Goal: Task Accomplishment & Management: Use online tool/utility

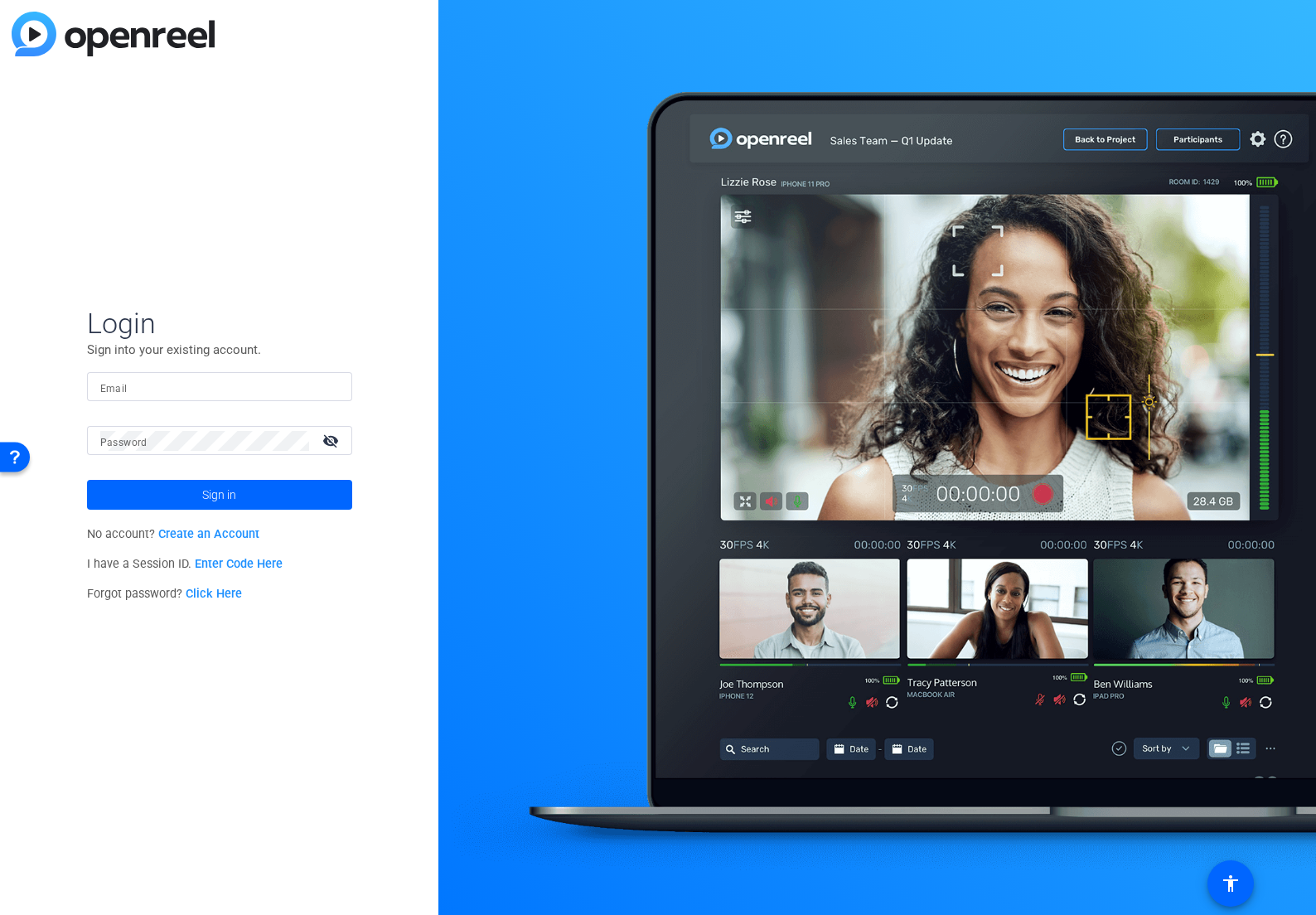
click at [207, 376] on div at bounding box center [220, 387] width 238 height 29
type input "[PERSON_NAME][EMAIL_ADDRESS][DOMAIN_NAME]"
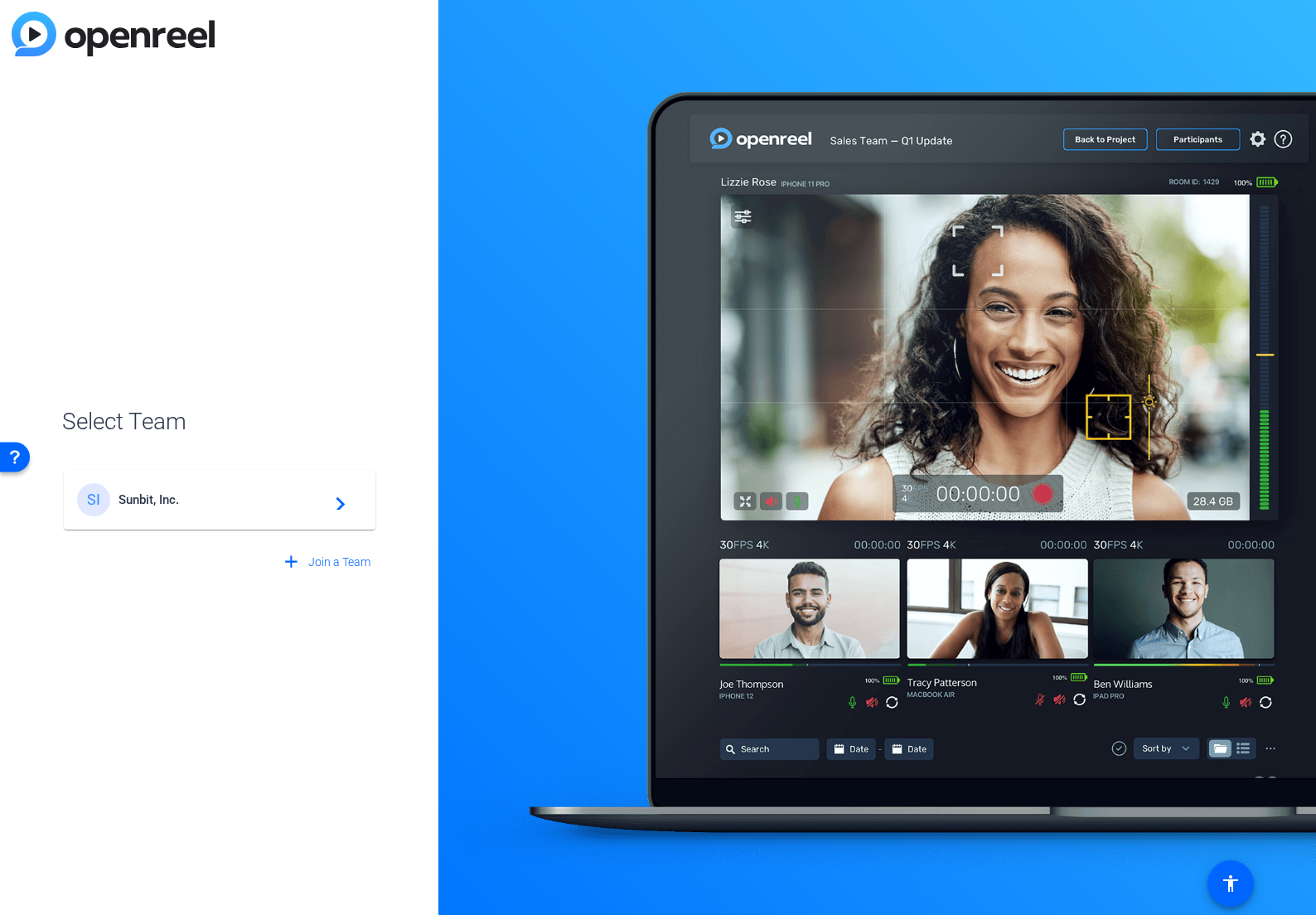
click at [317, 508] on div "SI Sunbit, Inc. navigate_next" at bounding box center [220, 500] width 285 height 33
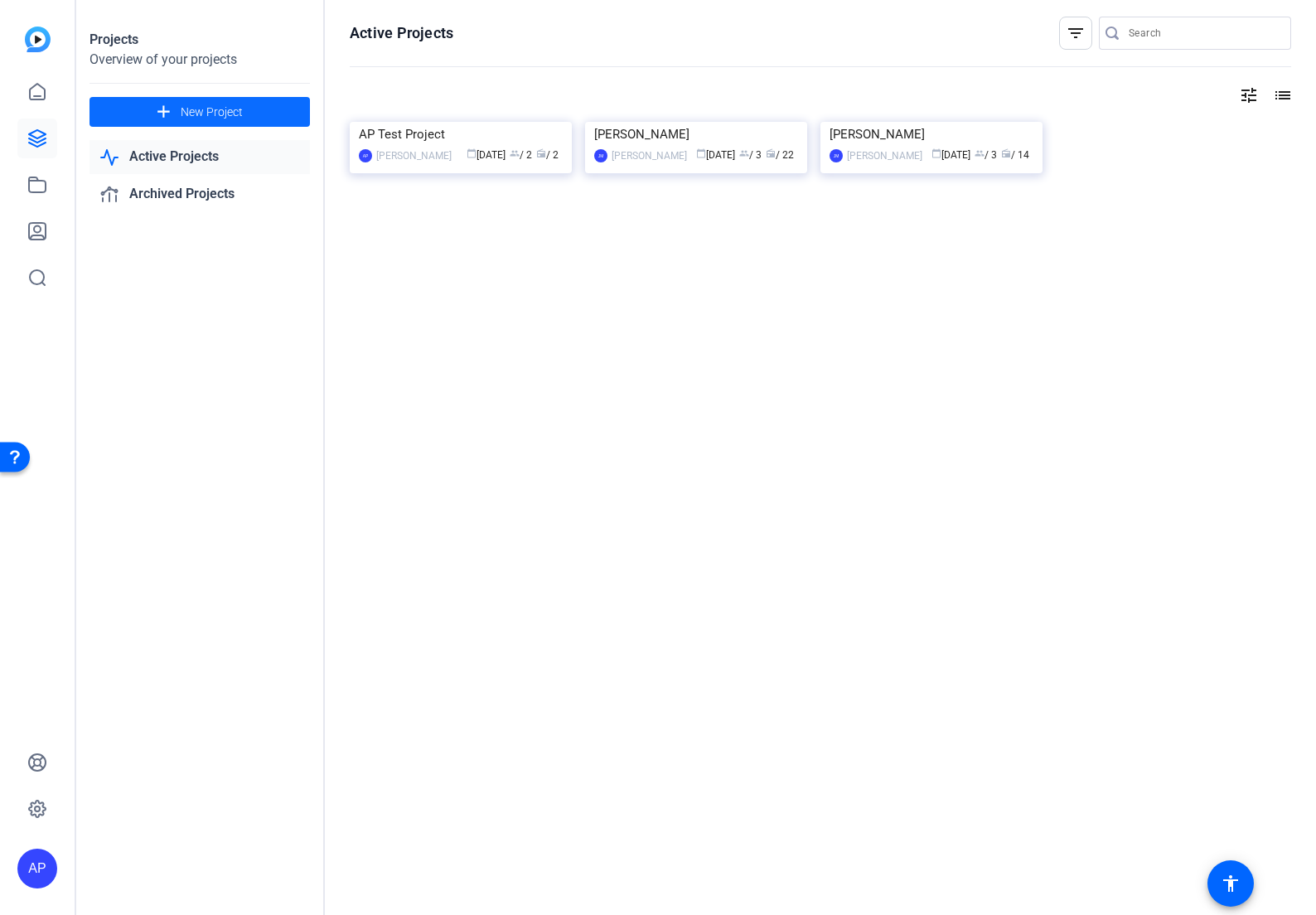
click at [230, 116] on span "New Project" at bounding box center [212, 112] width 62 height 17
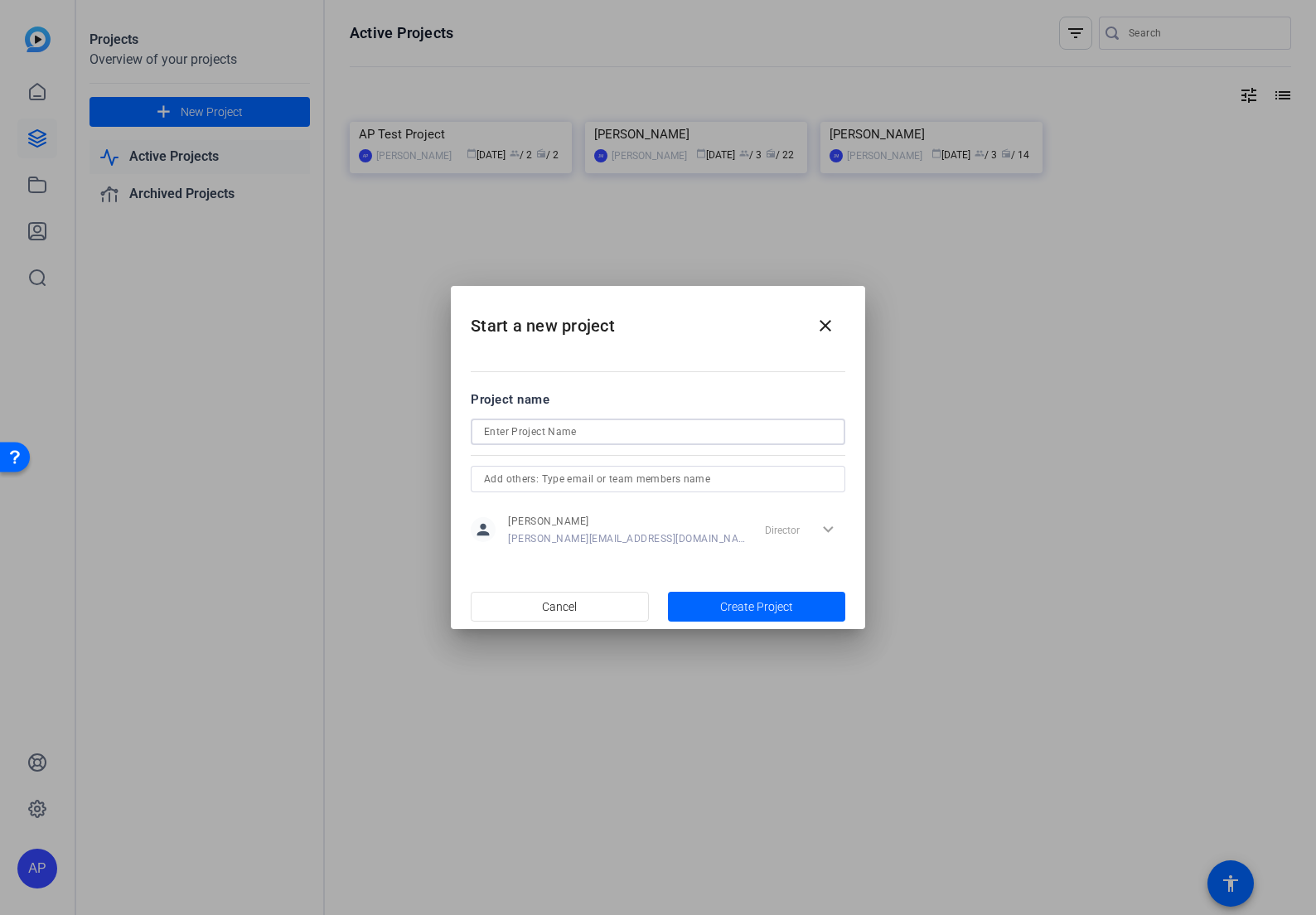
click at [554, 433] on input at bounding box center [658, 432] width 348 height 20
type input "P&G Ortho Interview"
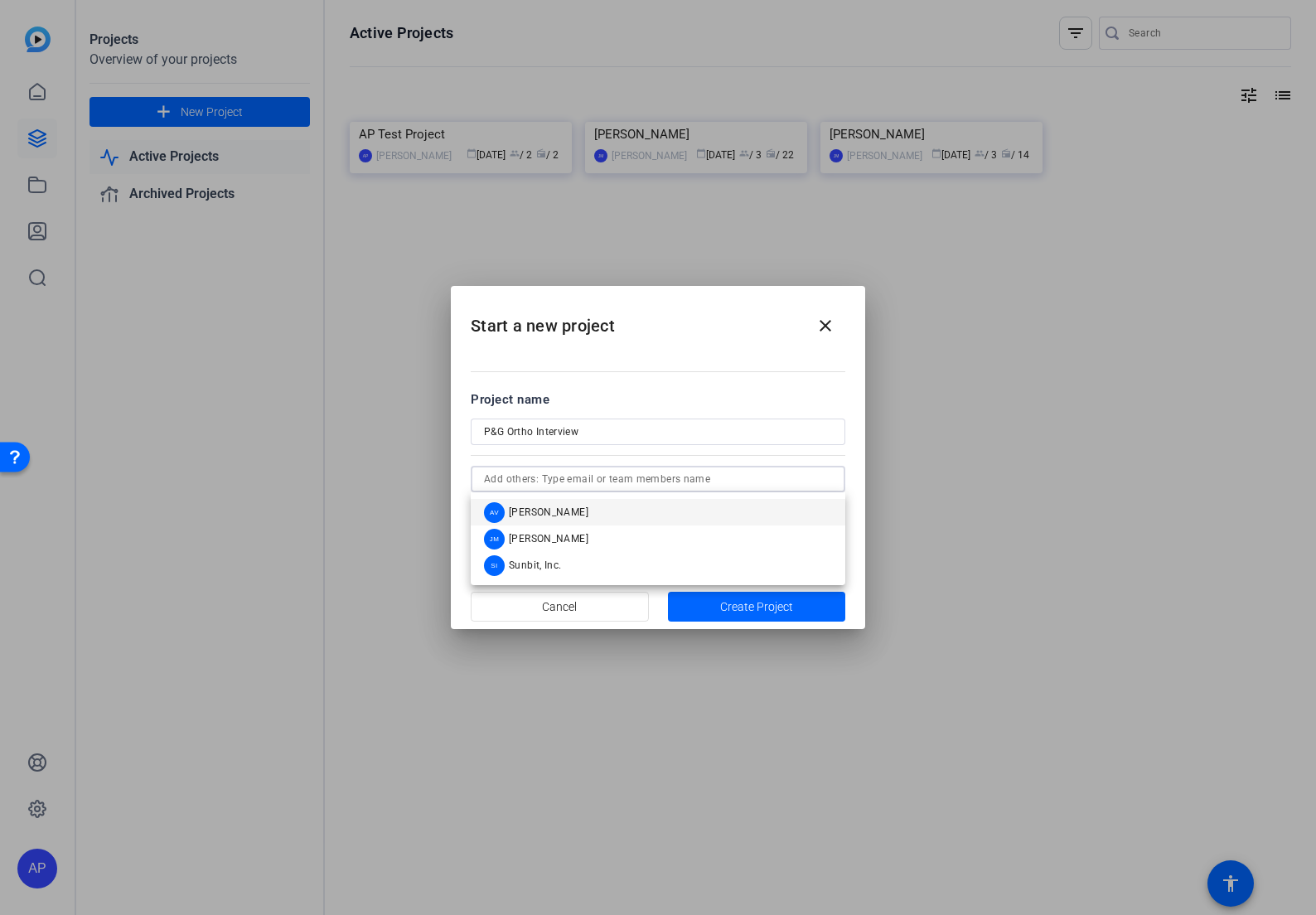
click at [698, 474] on input "text" at bounding box center [658, 479] width 348 height 20
click at [698, 456] on div at bounding box center [658, 454] width 375 height 18
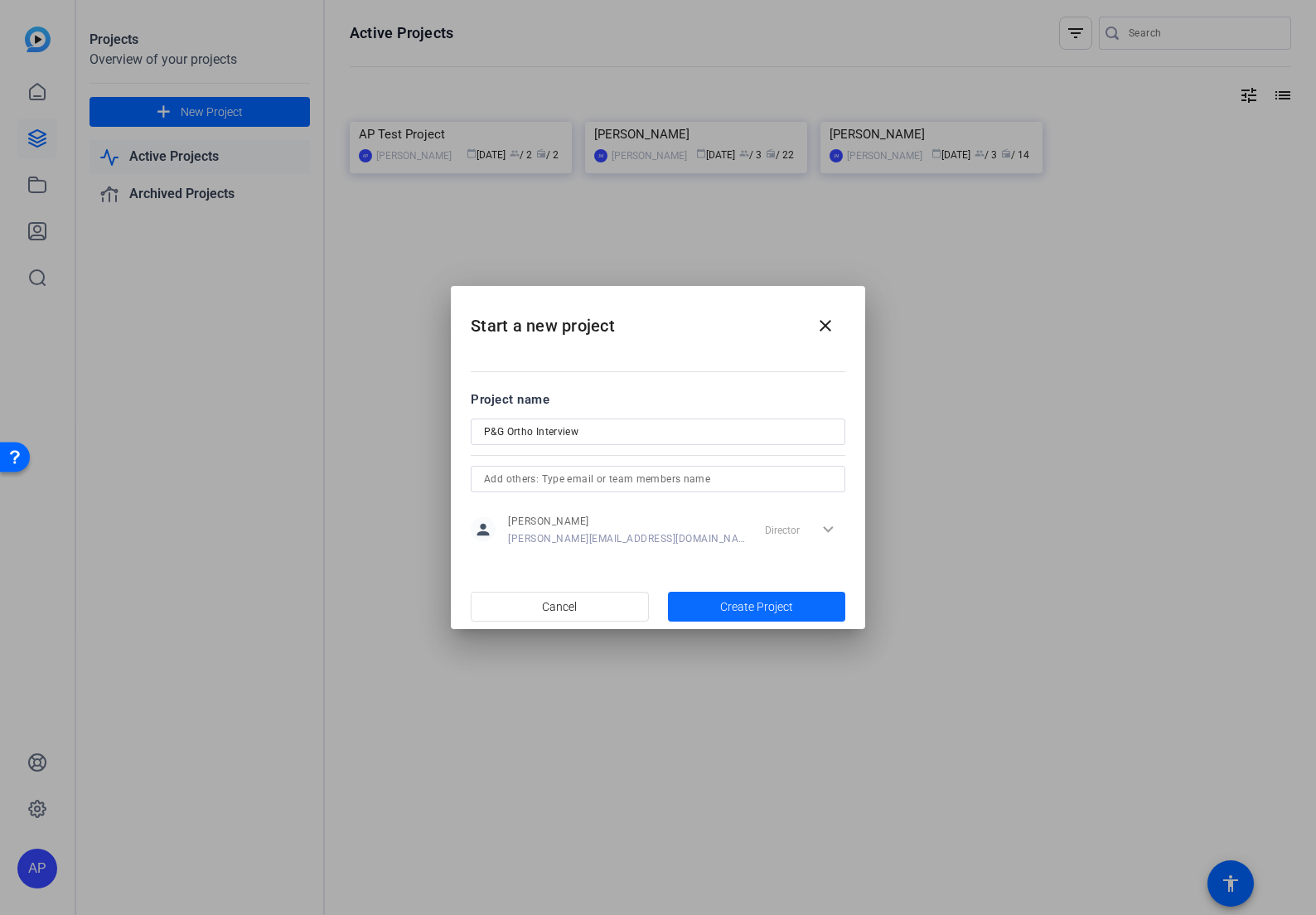
click at [713, 602] on span "button" at bounding box center [758, 607] width 178 height 39
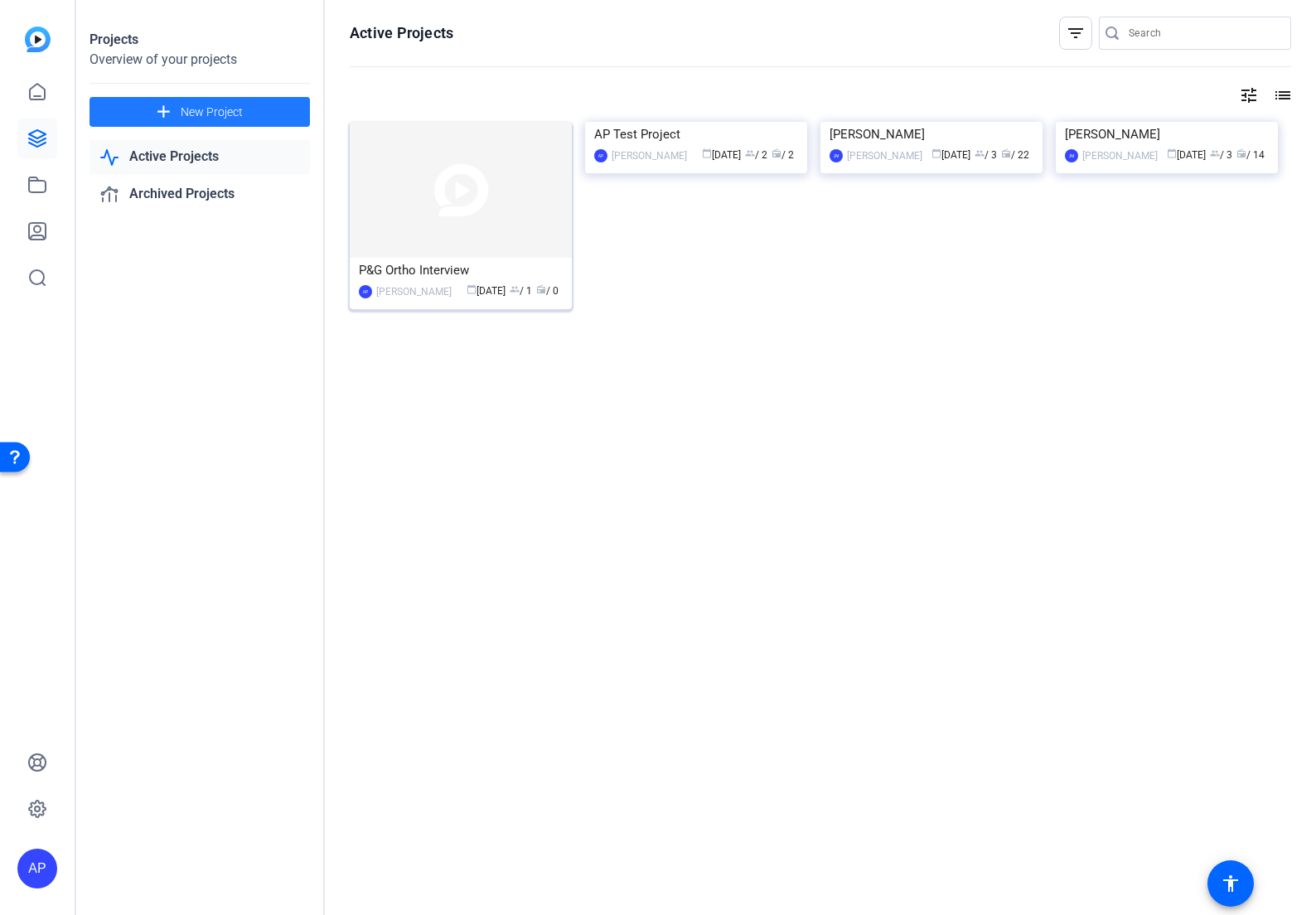
click at [464, 245] on img at bounding box center [461, 190] width 222 height 136
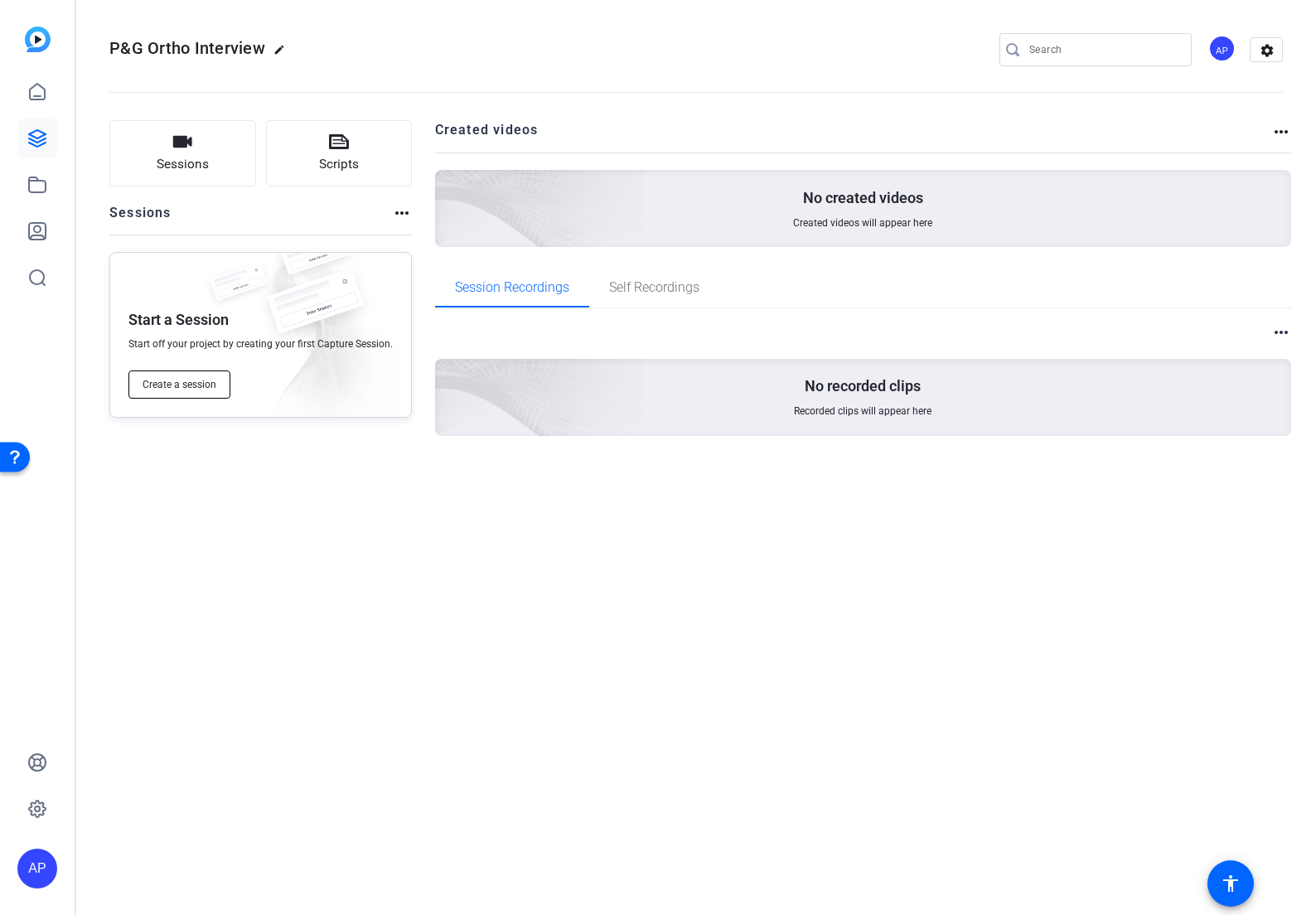
click at [202, 391] on span "Create a session" at bounding box center [179, 384] width 74 height 13
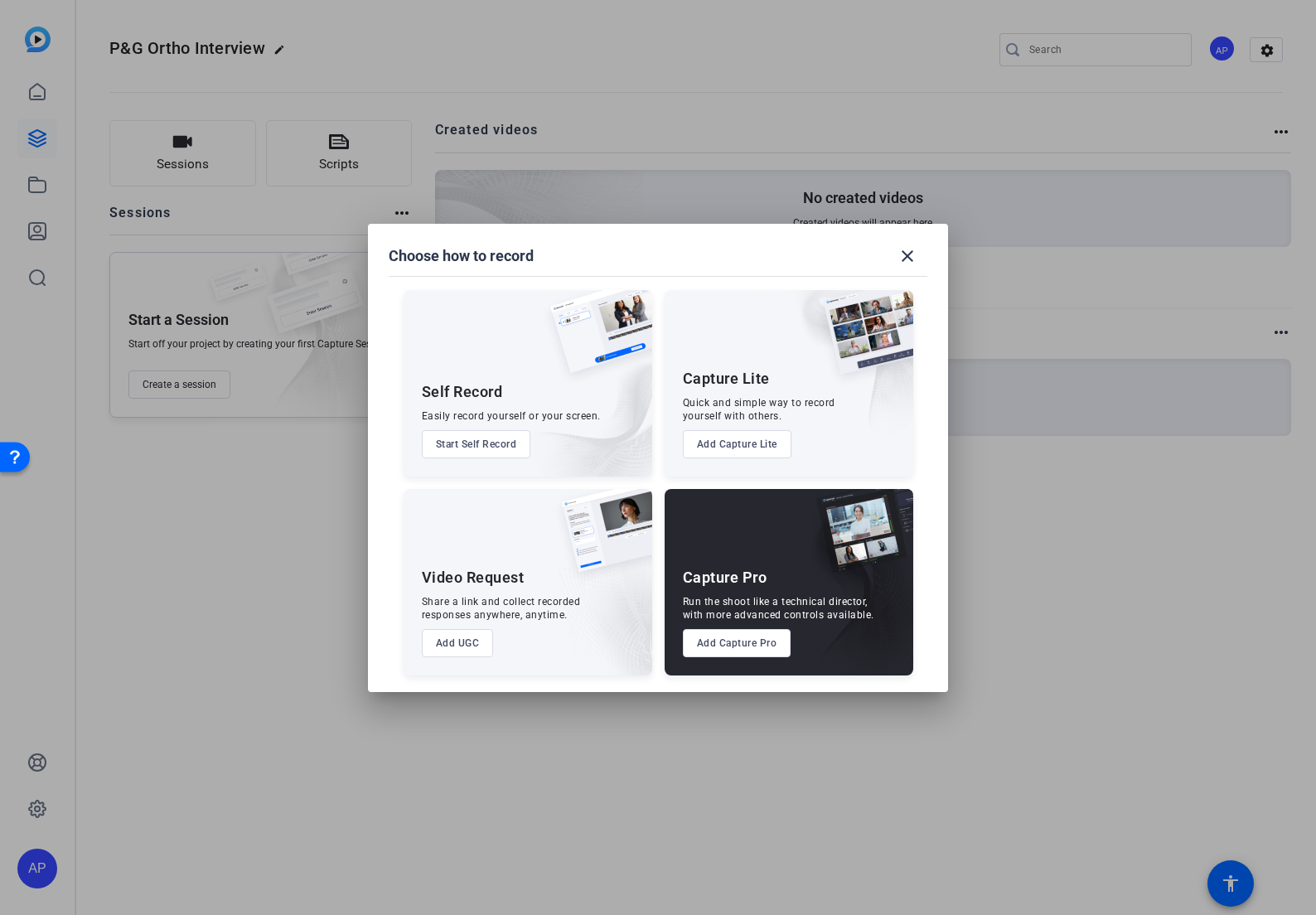
click at [732, 644] on button "Add Capture Pro" at bounding box center [737, 643] width 109 height 28
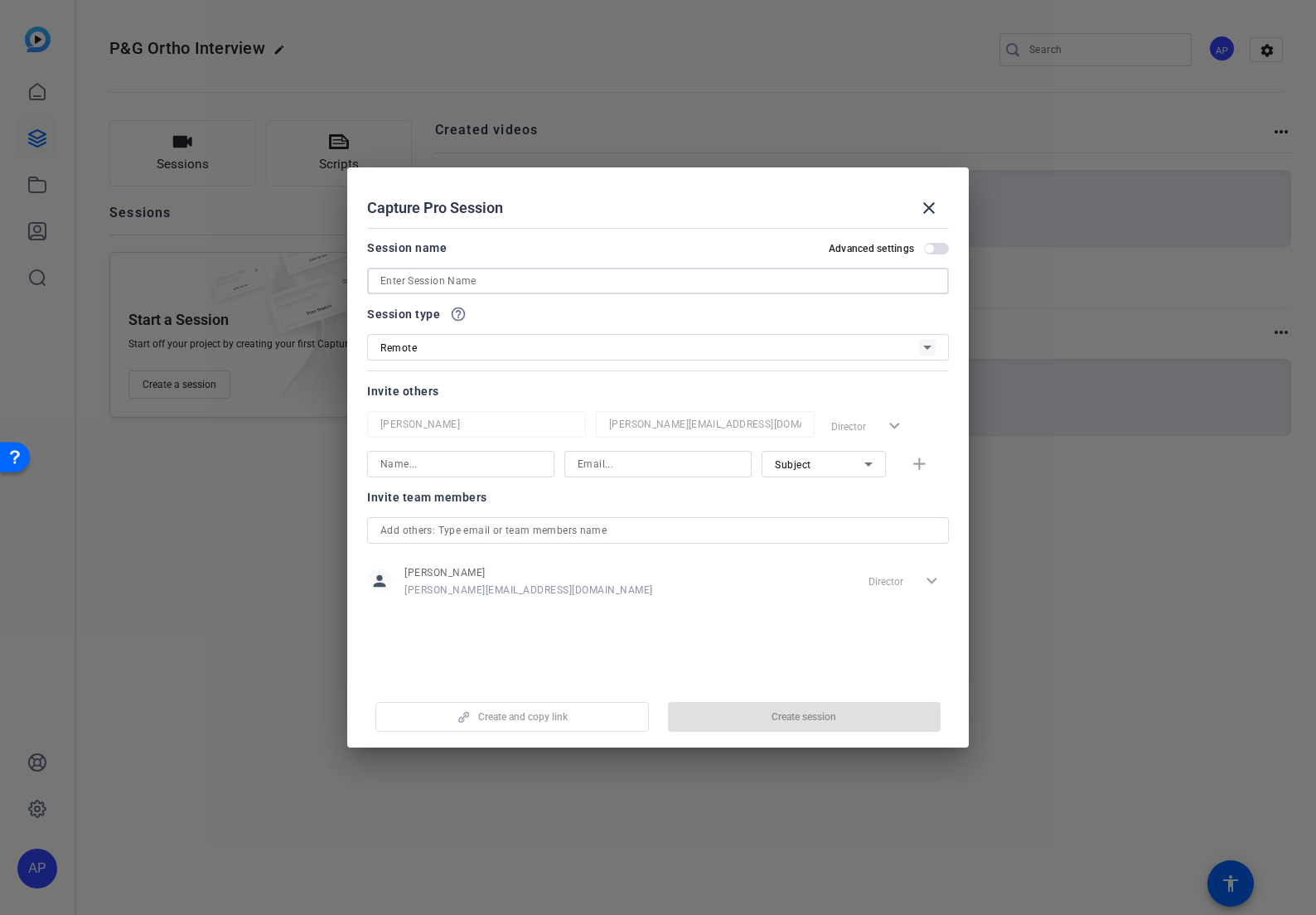
click at [491, 288] on input at bounding box center [657, 281] width 555 height 20
type input "P&G Ortho Testimonial"
click at [606, 350] on div "Remote" at bounding box center [649, 348] width 539 height 21
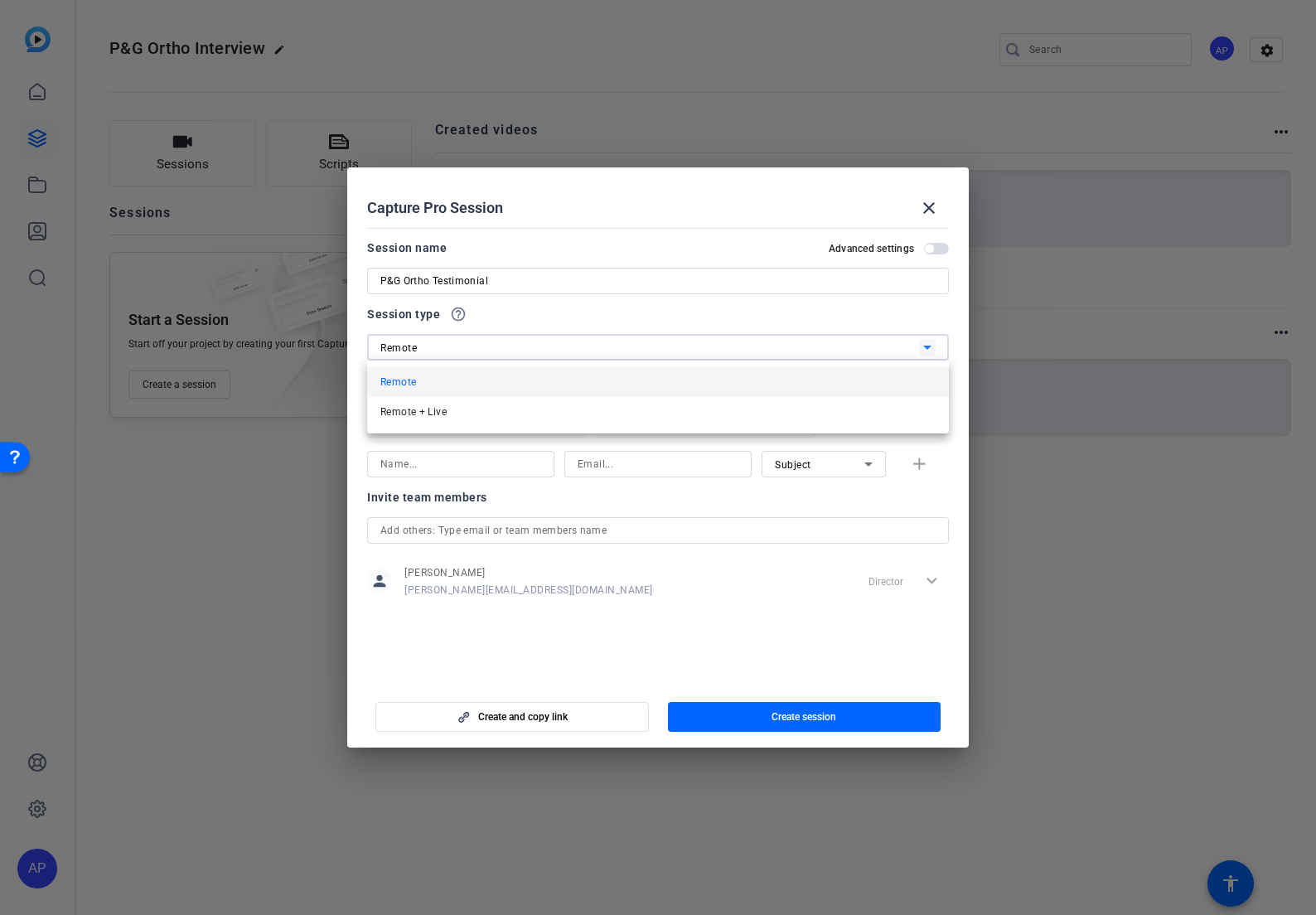
click at [606, 350] on div at bounding box center [658, 458] width 1316 height 915
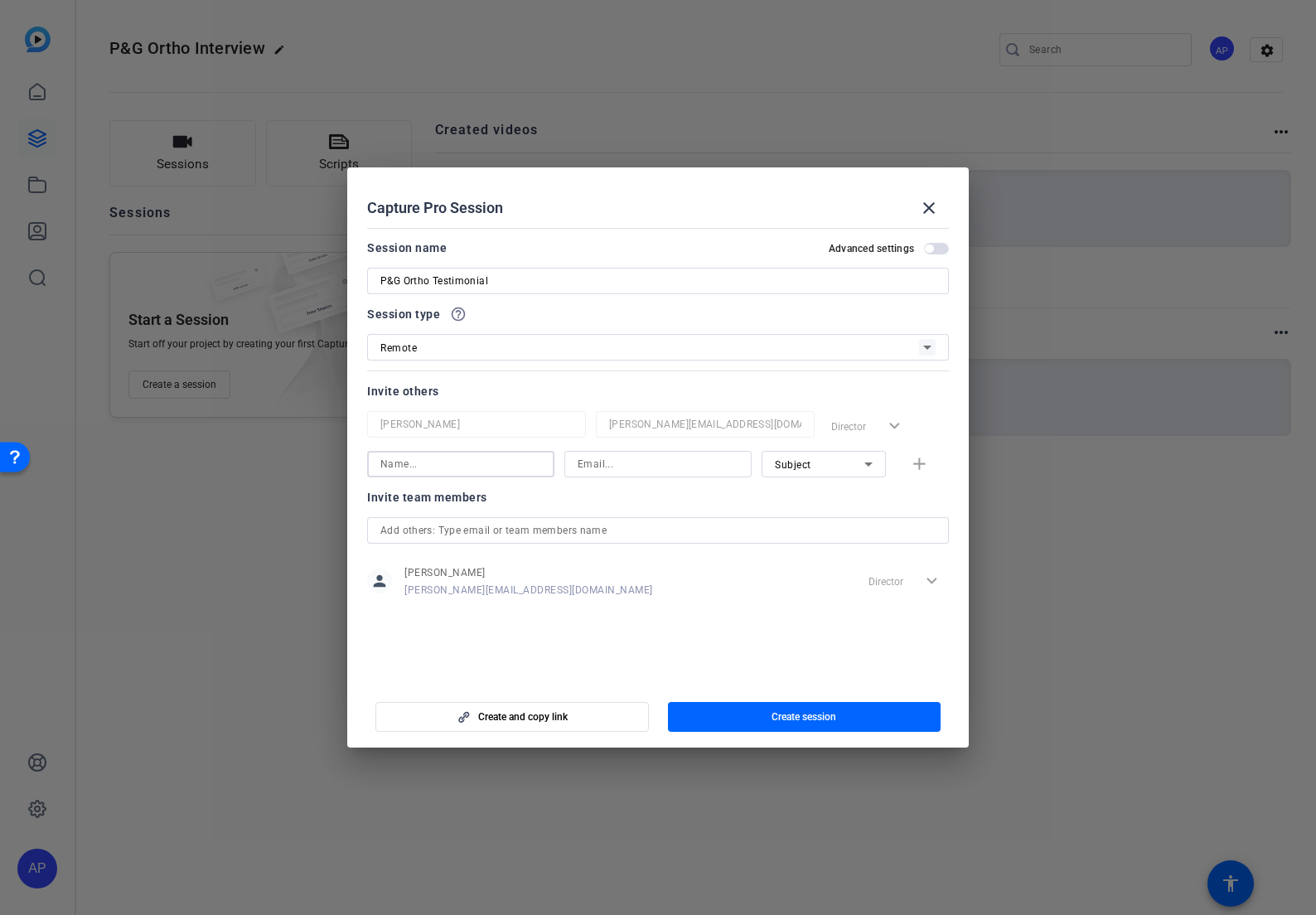
click at [498, 471] on input at bounding box center [460, 464] width 160 height 20
click at [522, 720] on span "Create and copy link" at bounding box center [522, 717] width 89 height 13
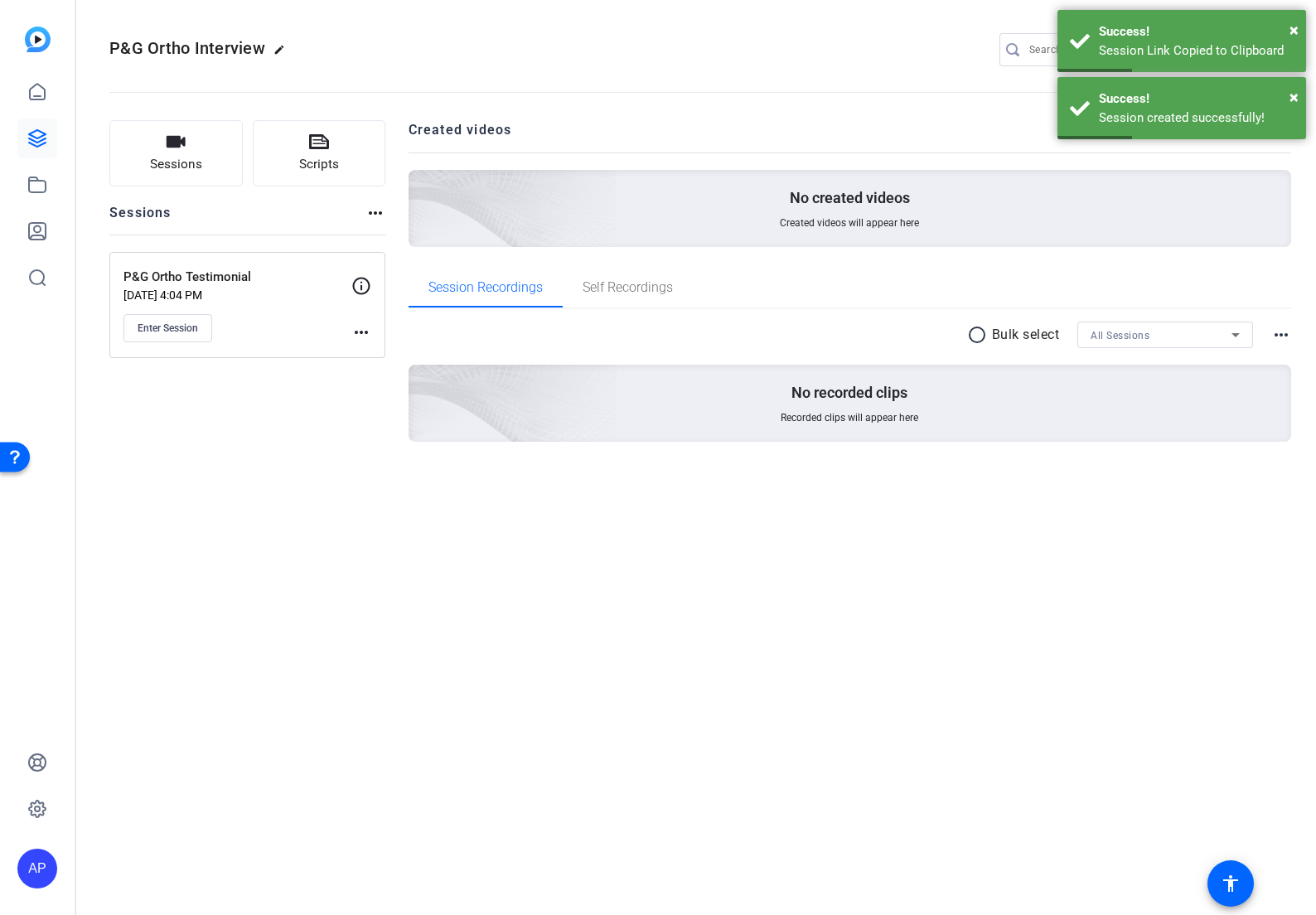
click at [365, 330] on mat-icon "more_horiz" at bounding box center [361, 332] width 20 height 20
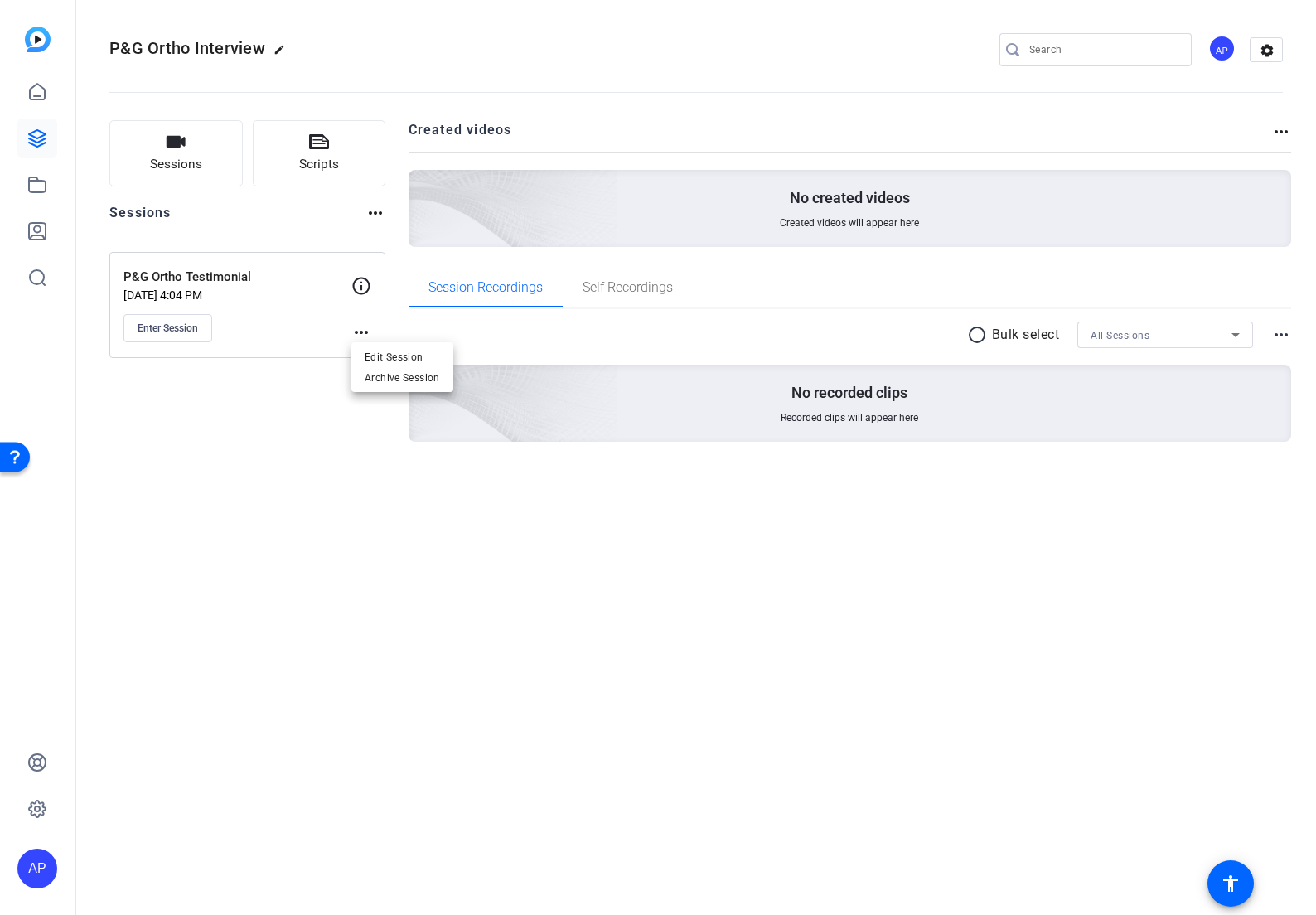
drag, startPoint x: 363, startPoint y: 284, endPoint x: 353, endPoint y: 288, distance: 10.8
click at [362, 284] on div at bounding box center [658, 458] width 1316 height 915
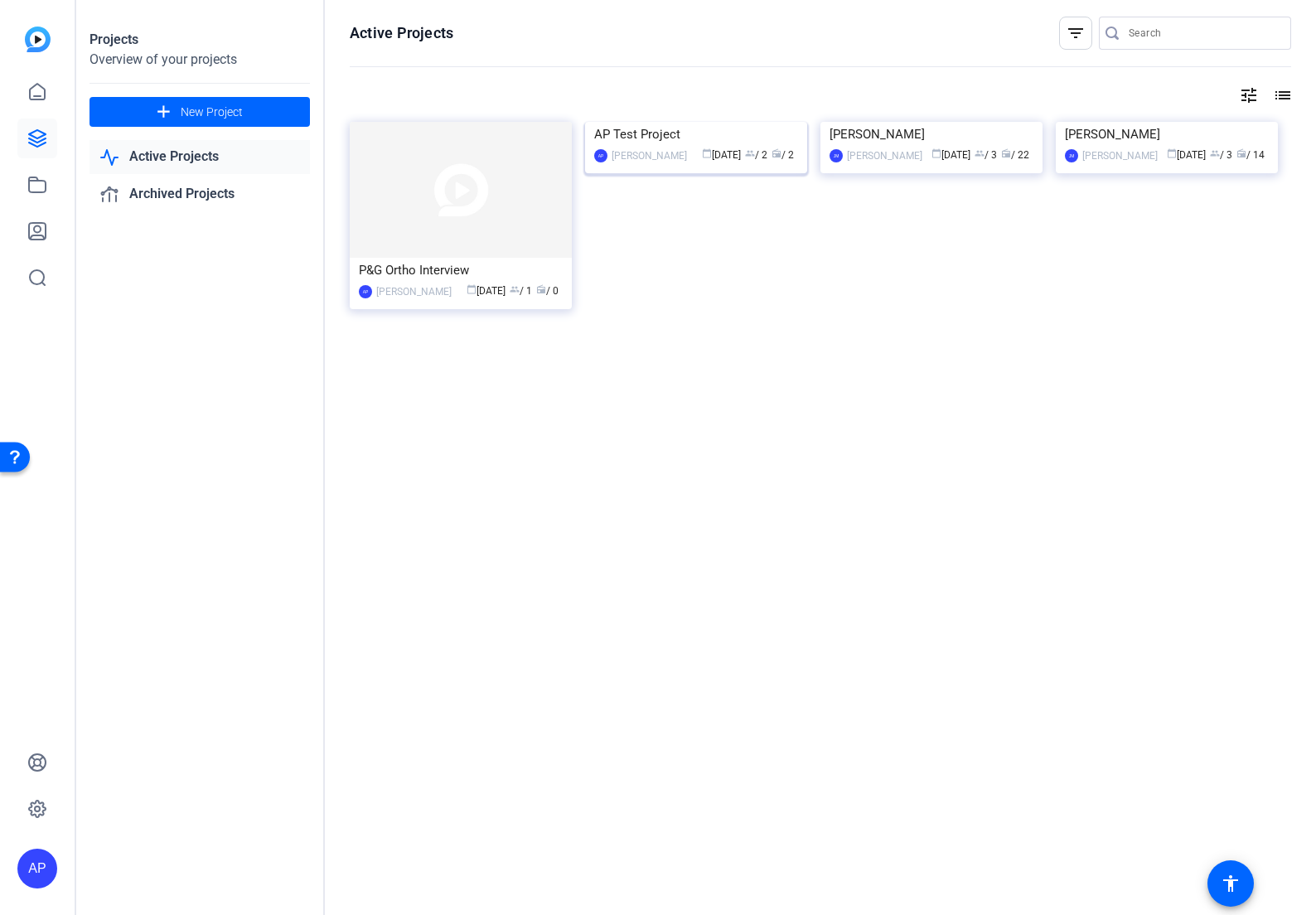
click at [679, 164] on div "AP [PERSON_NAME] calendar_today [DATE] group / 2 radio / 2" at bounding box center [697, 155] width 204 height 17
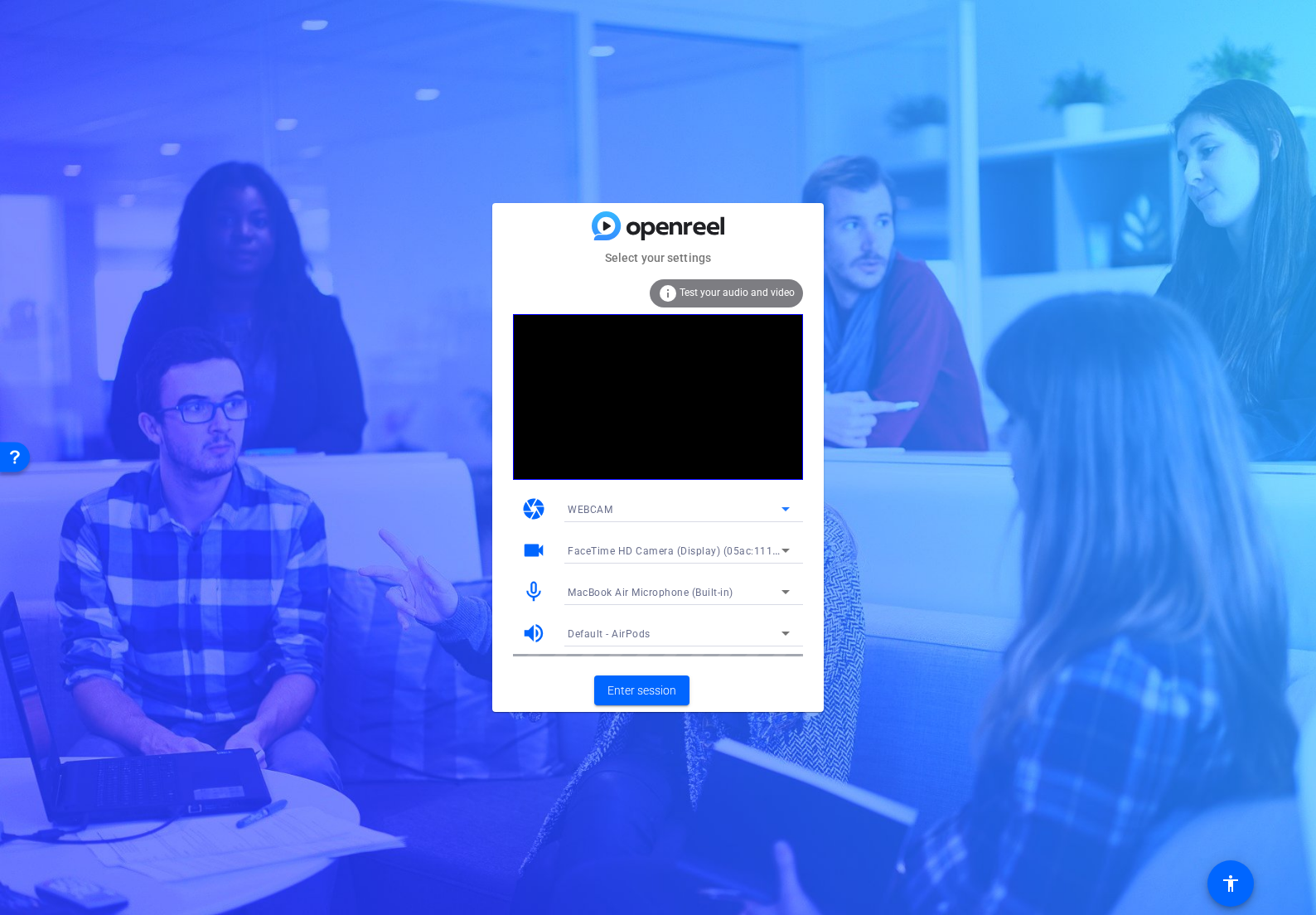
click at [788, 508] on icon at bounding box center [786, 509] width 9 height 4
click at [712, 582] on div "WEBCAM DESKTOP" at bounding box center [679, 555] width 249 height 66
click at [712, 576] on mat-option "DESKTOP" at bounding box center [679, 568] width 249 height 27
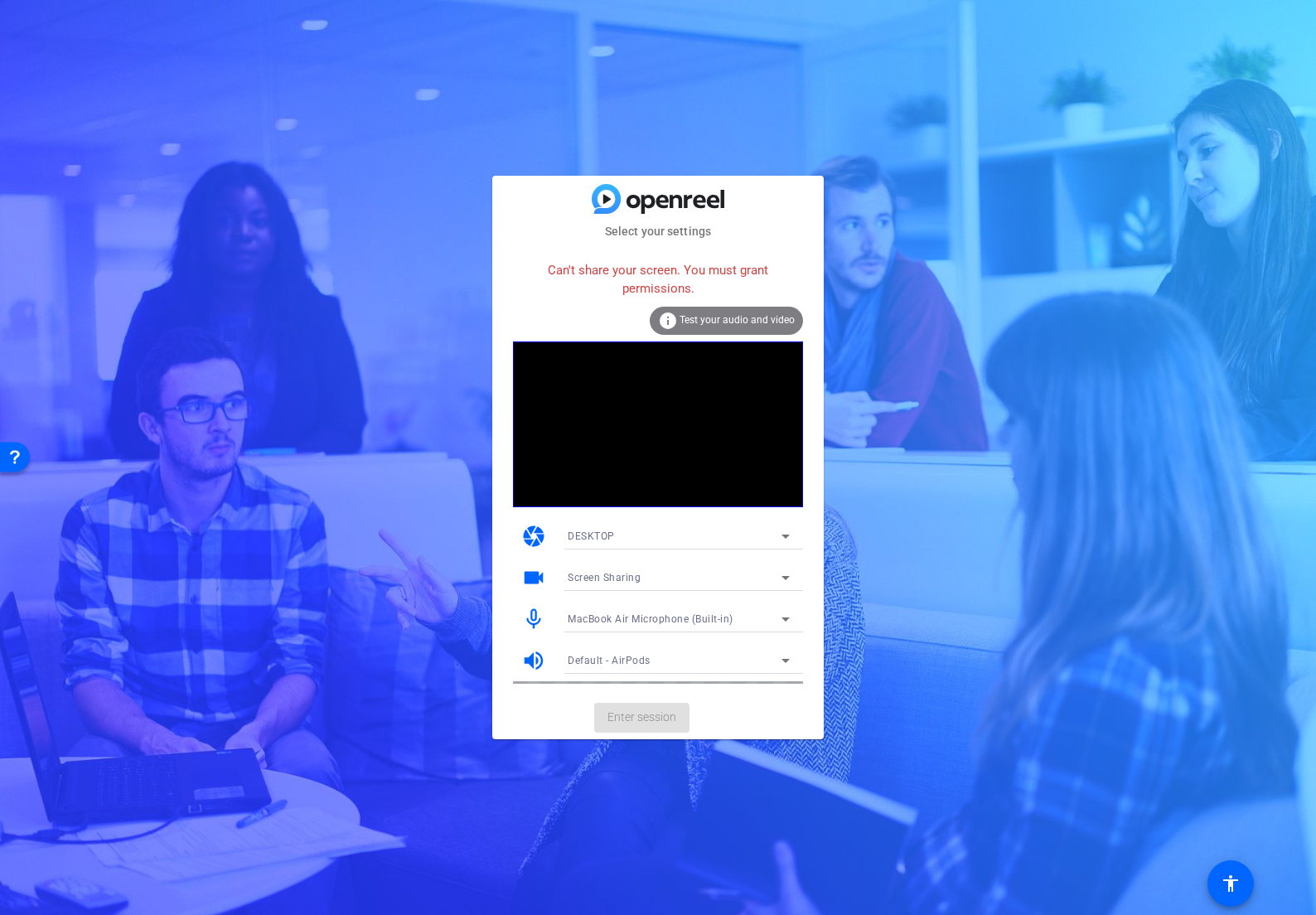
click at [782, 533] on icon at bounding box center [785, 536] width 20 height 20
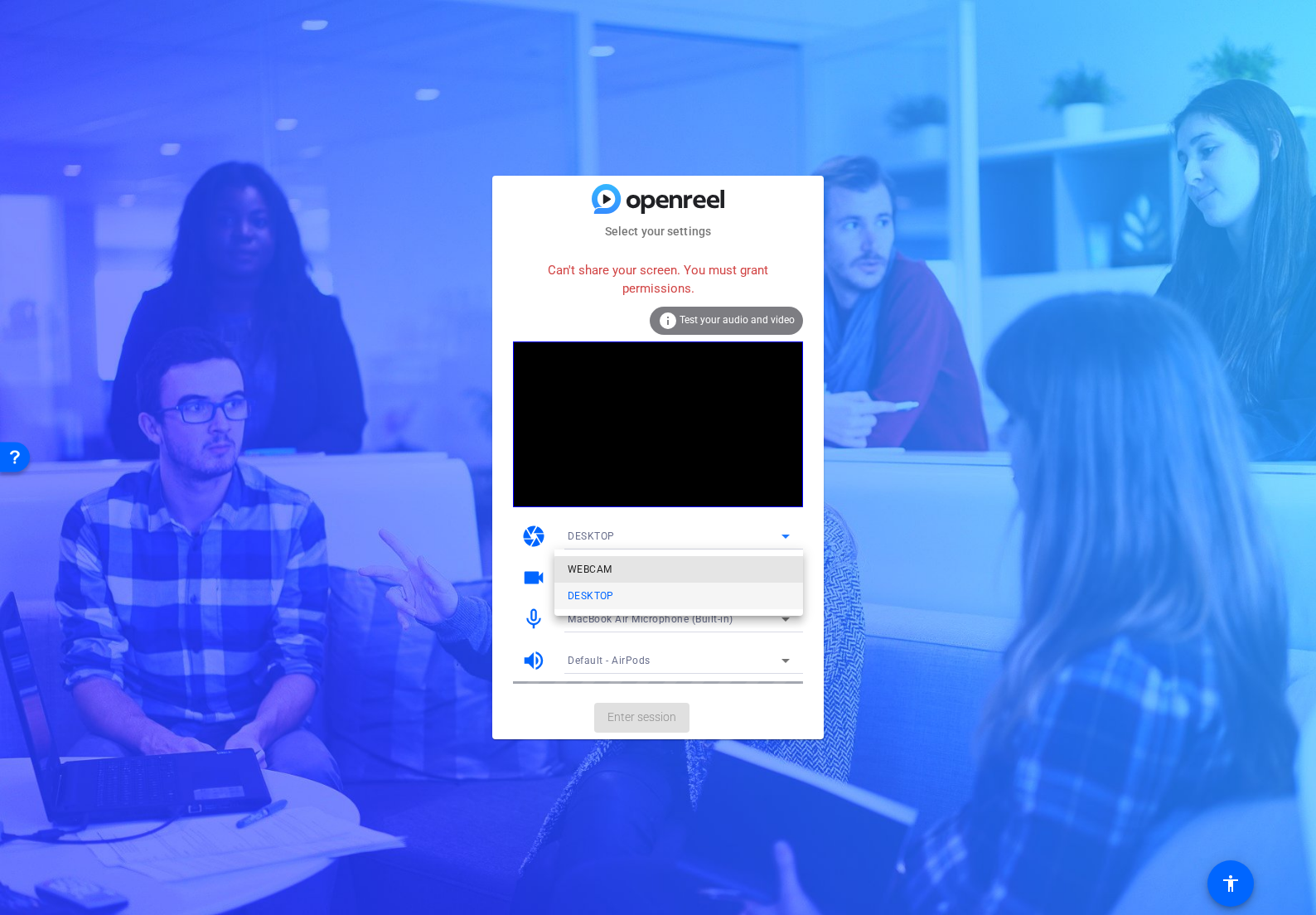
click at [683, 572] on mat-option "WEBCAM" at bounding box center [679, 569] width 249 height 27
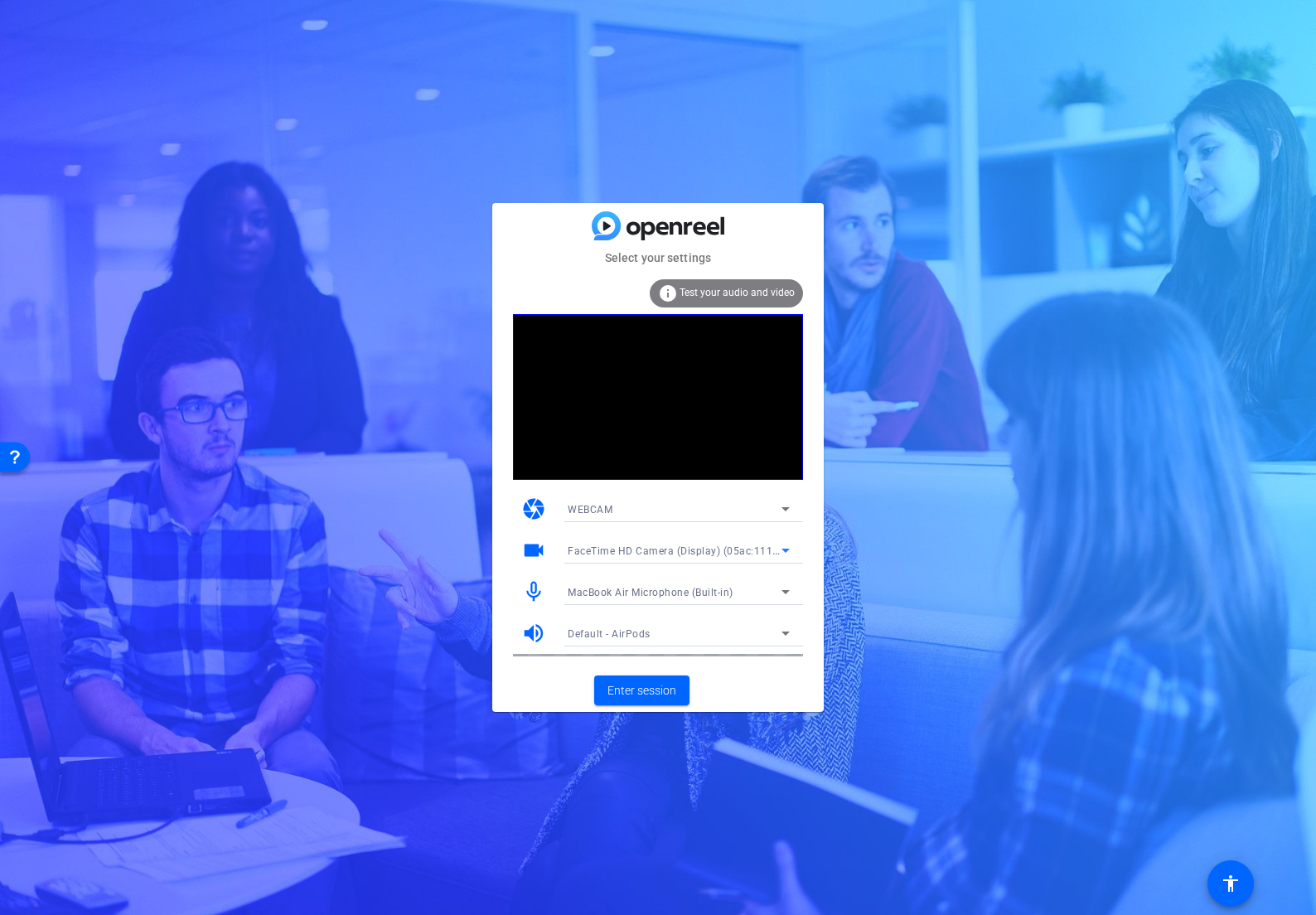
click at [787, 545] on icon at bounding box center [785, 550] width 20 height 20
click at [785, 548] on div at bounding box center [658, 458] width 1316 height 915
click at [655, 697] on span "Enter session" at bounding box center [642, 691] width 69 height 17
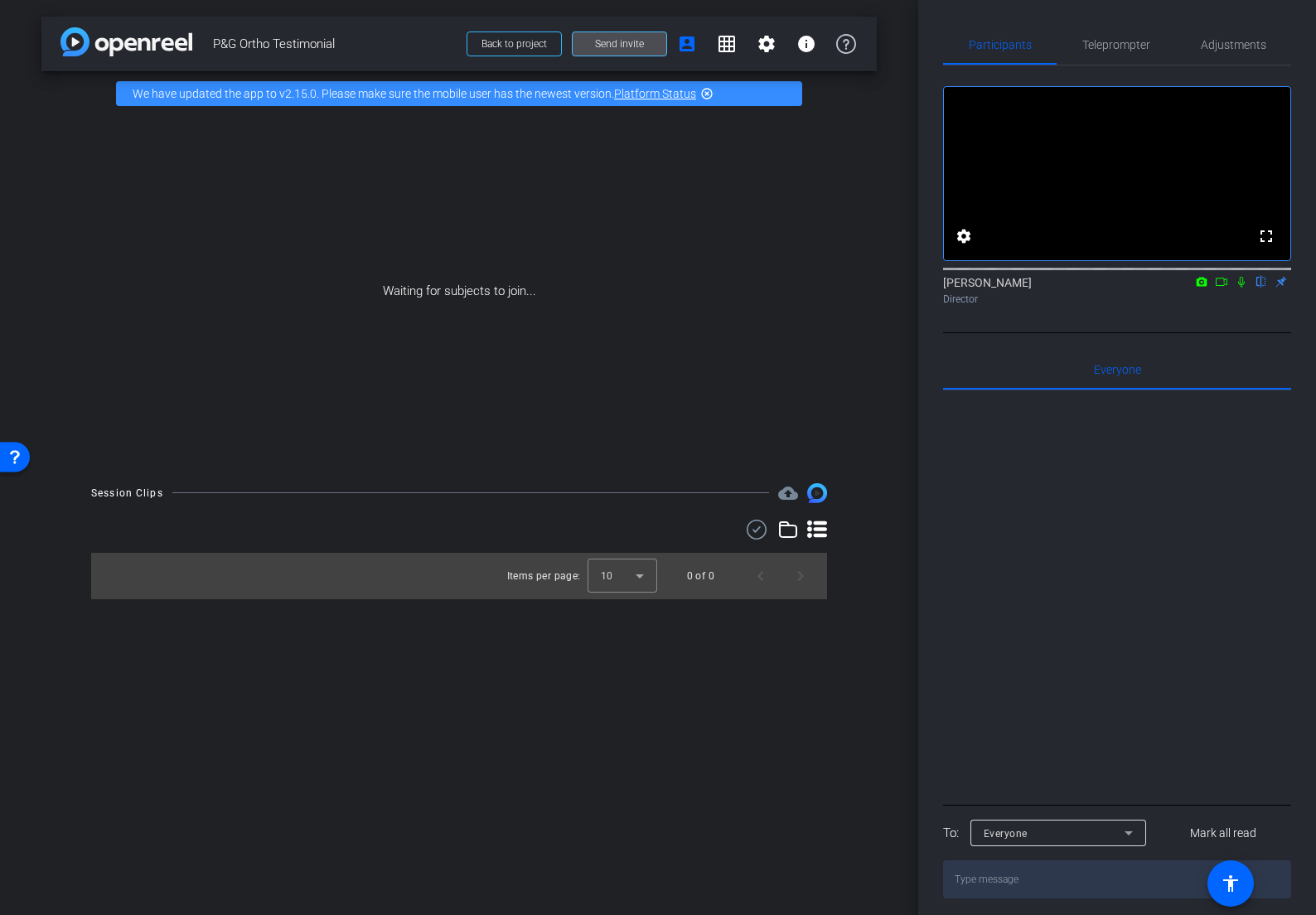
click at [632, 35] on span at bounding box center [619, 44] width 94 height 39
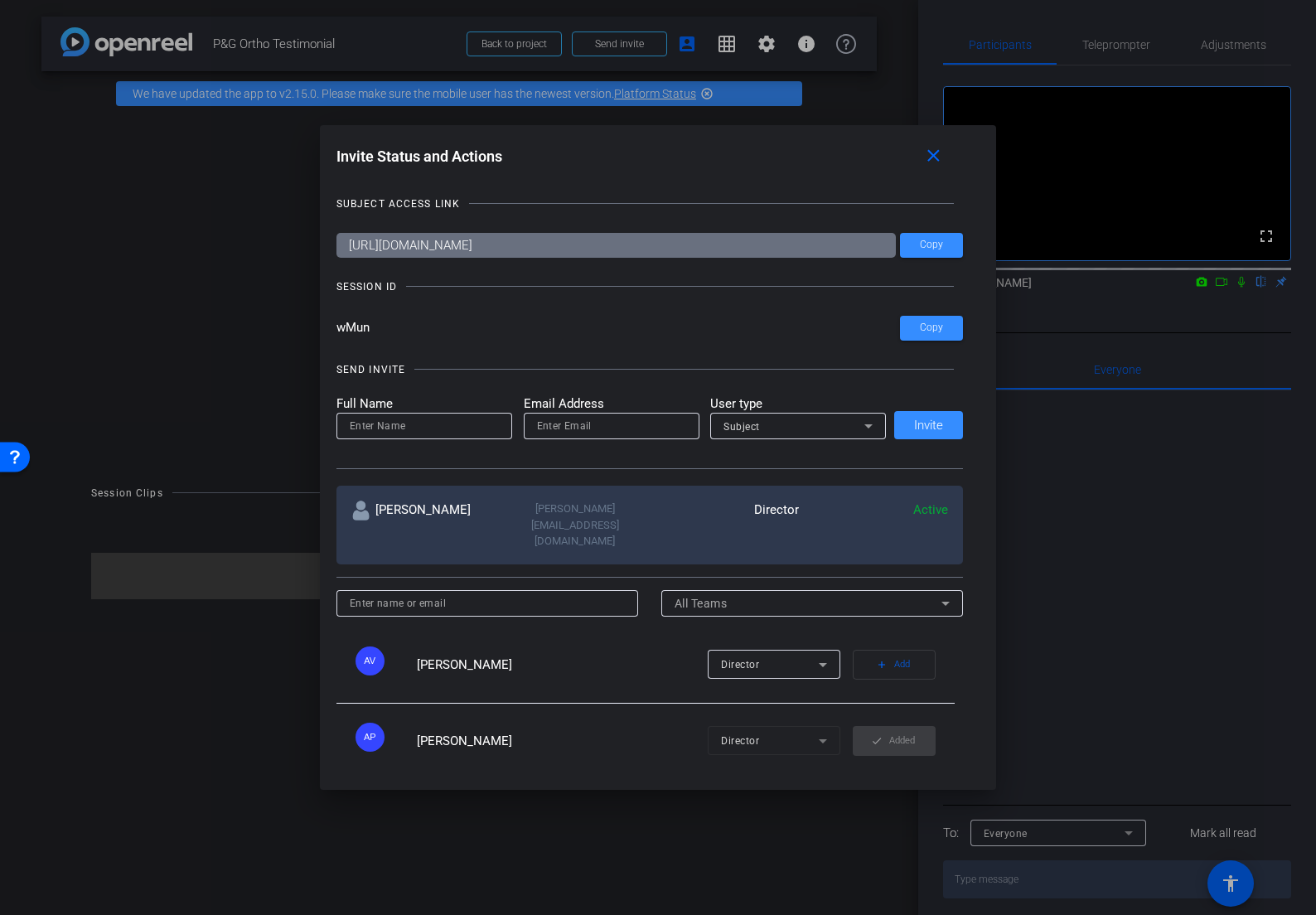
click at [578, 246] on input "https://capture.openreel.com/subject/MODE_OTP?otp=wMun" at bounding box center [616, 245] width 560 height 25
click at [922, 247] on span "Copy" at bounding box center [931, 245] width 23 height 12
click at [489, 39] on div at bounding box center [658, 458] width 1316 height 915
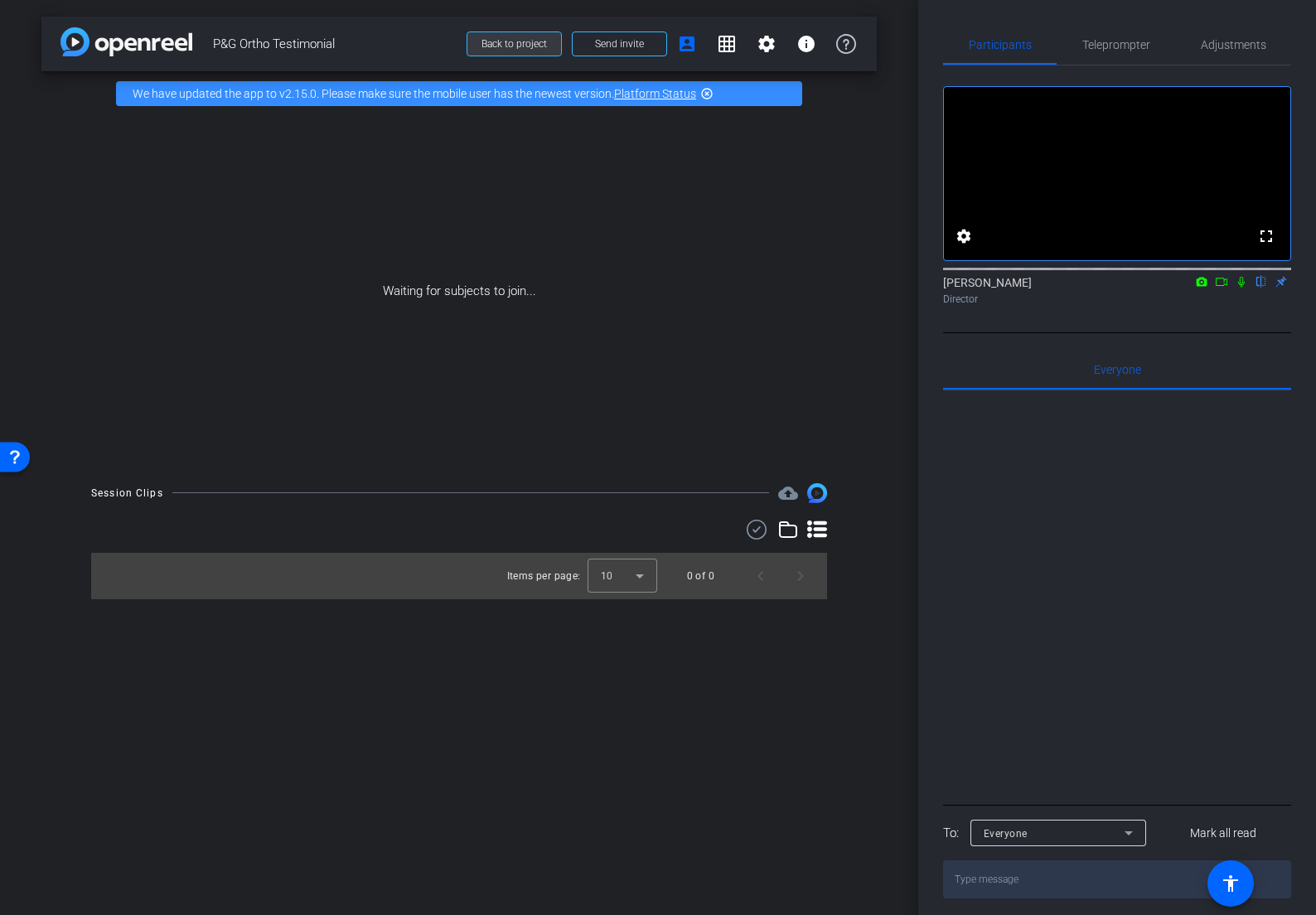
click at [508, 47] on span "Back to project" at bounding box center [514, 44] width 65 height 12
